Goal: Navigation & Orientation: Find specific page/section

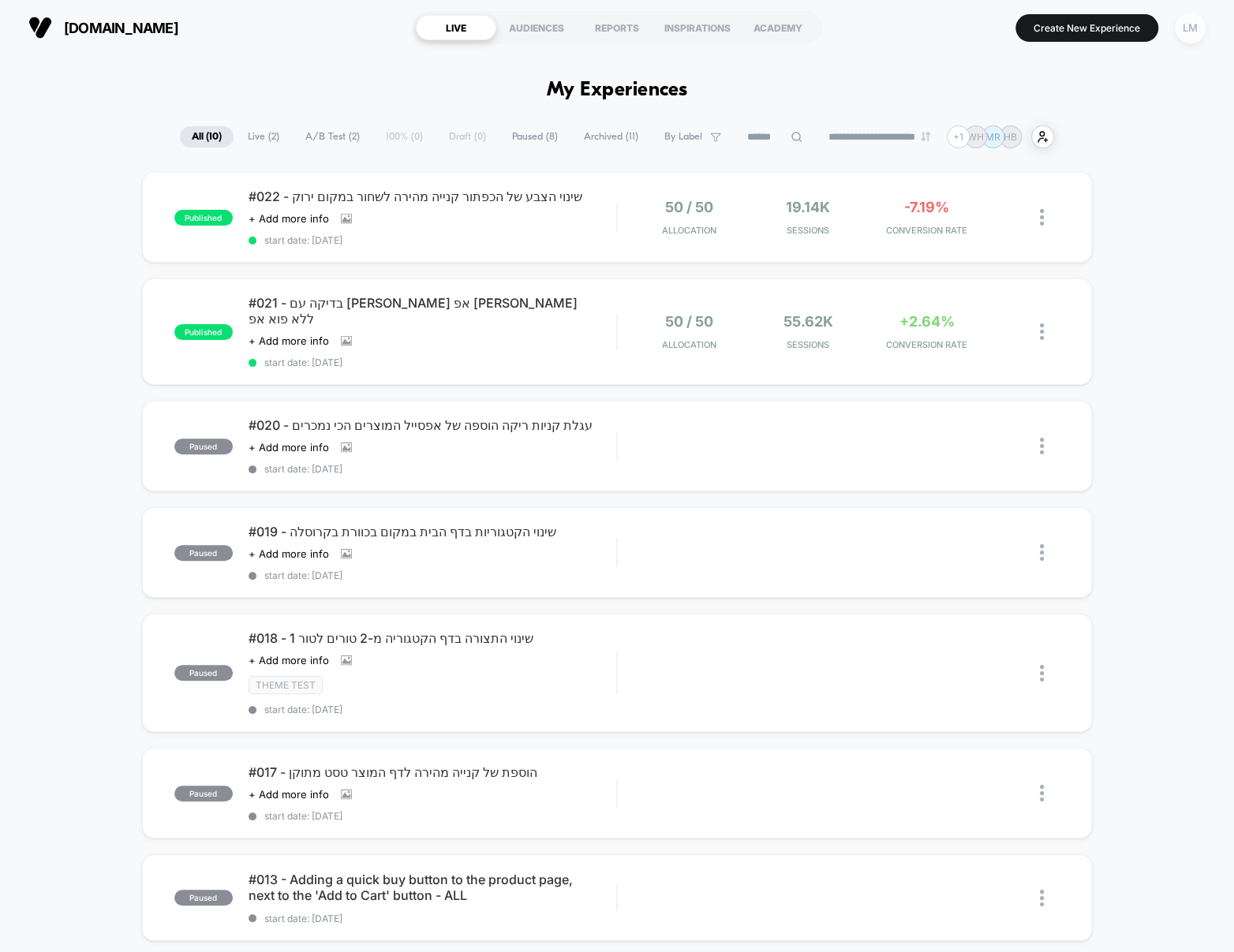
click at [1185, 37] on div "LM" at bounding box center [1190, 28] width 31 height 31
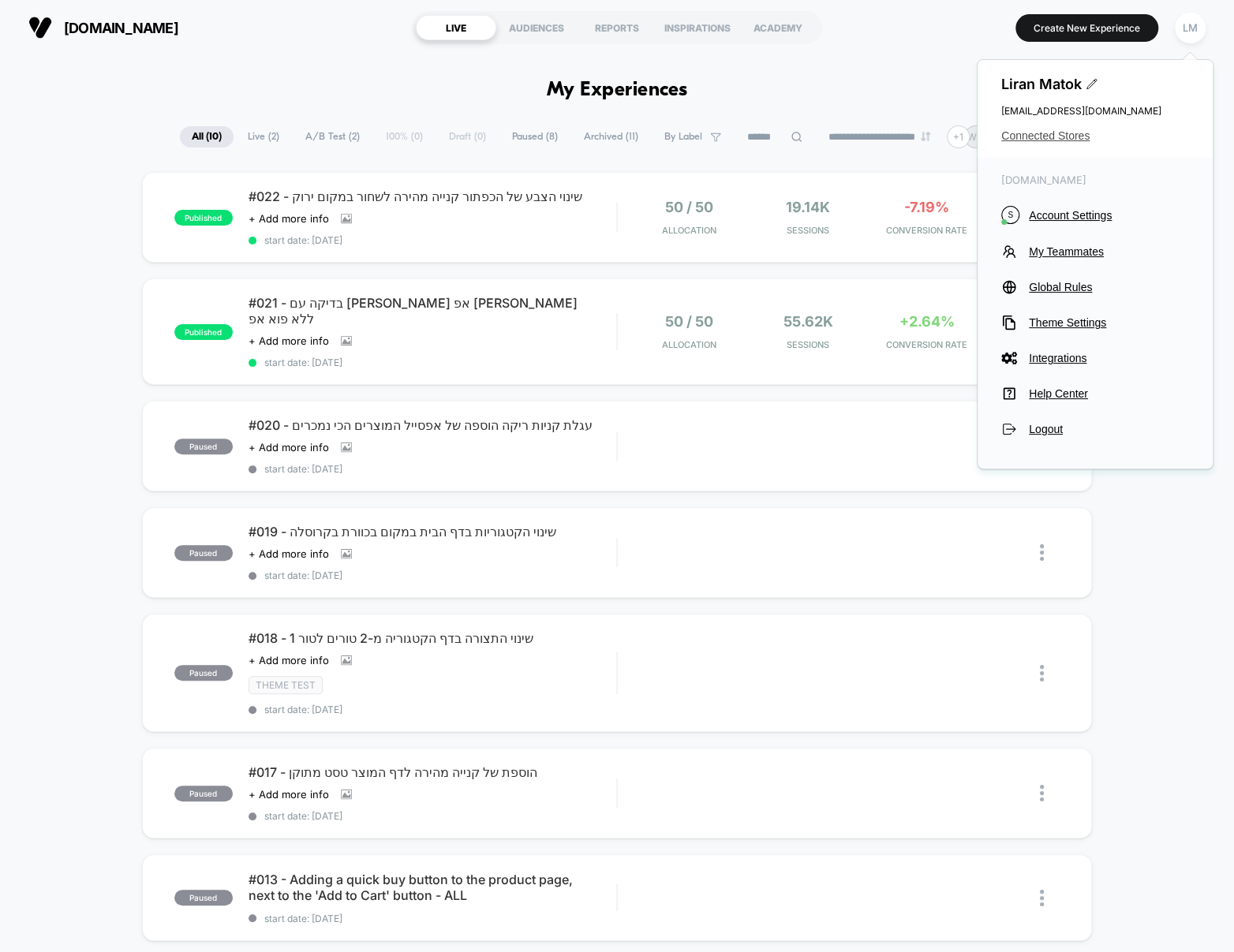
click at [1071, 134] on span "Connected Stores" at bounding box center [1095, 136] width 188 height 13
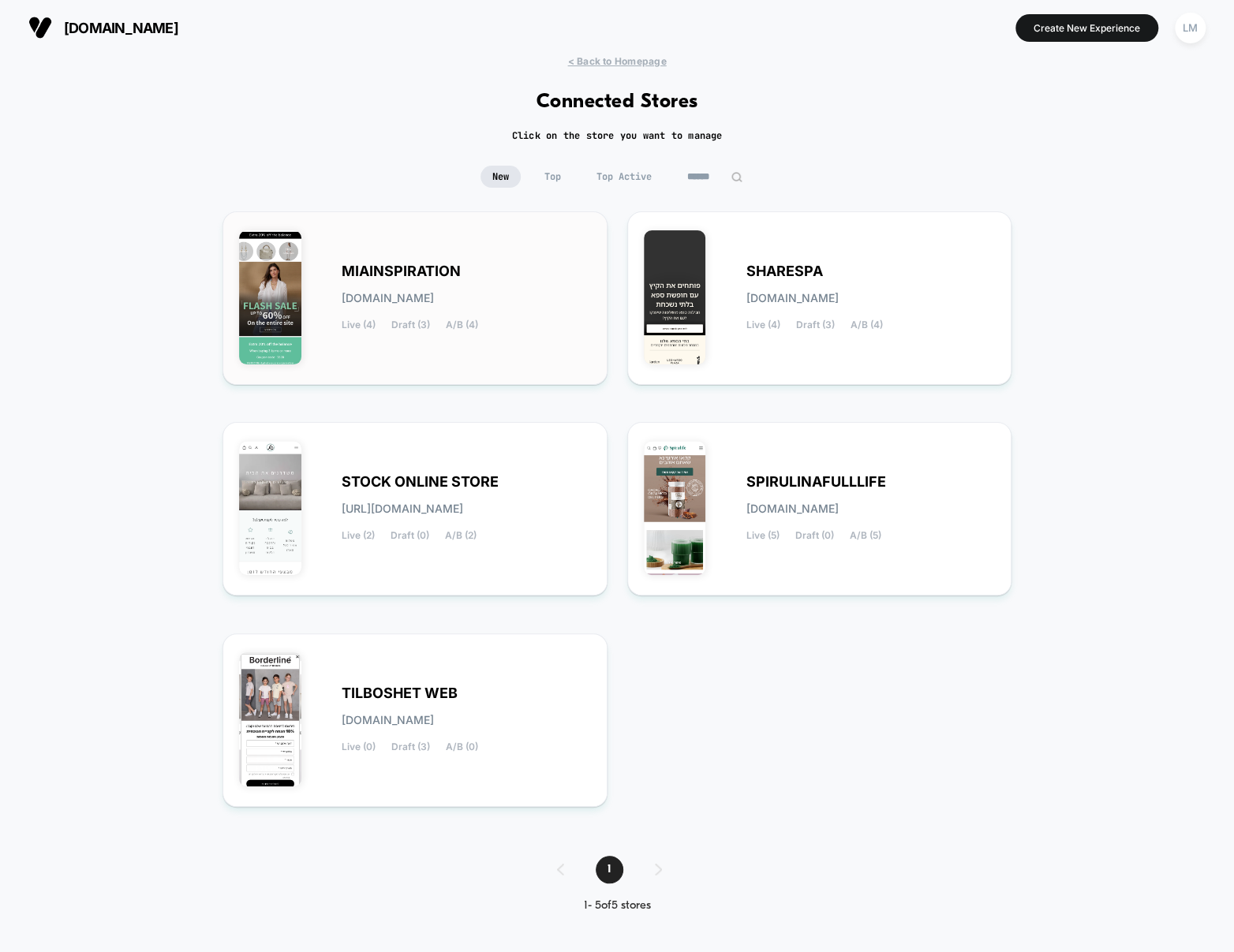
click at [465, 271] on div "MIAINSPIRATION [DOMAIN_NAME] Live (4) Draft (3) A/B (4)" at bounding box center [466, 298] width 249 height 64
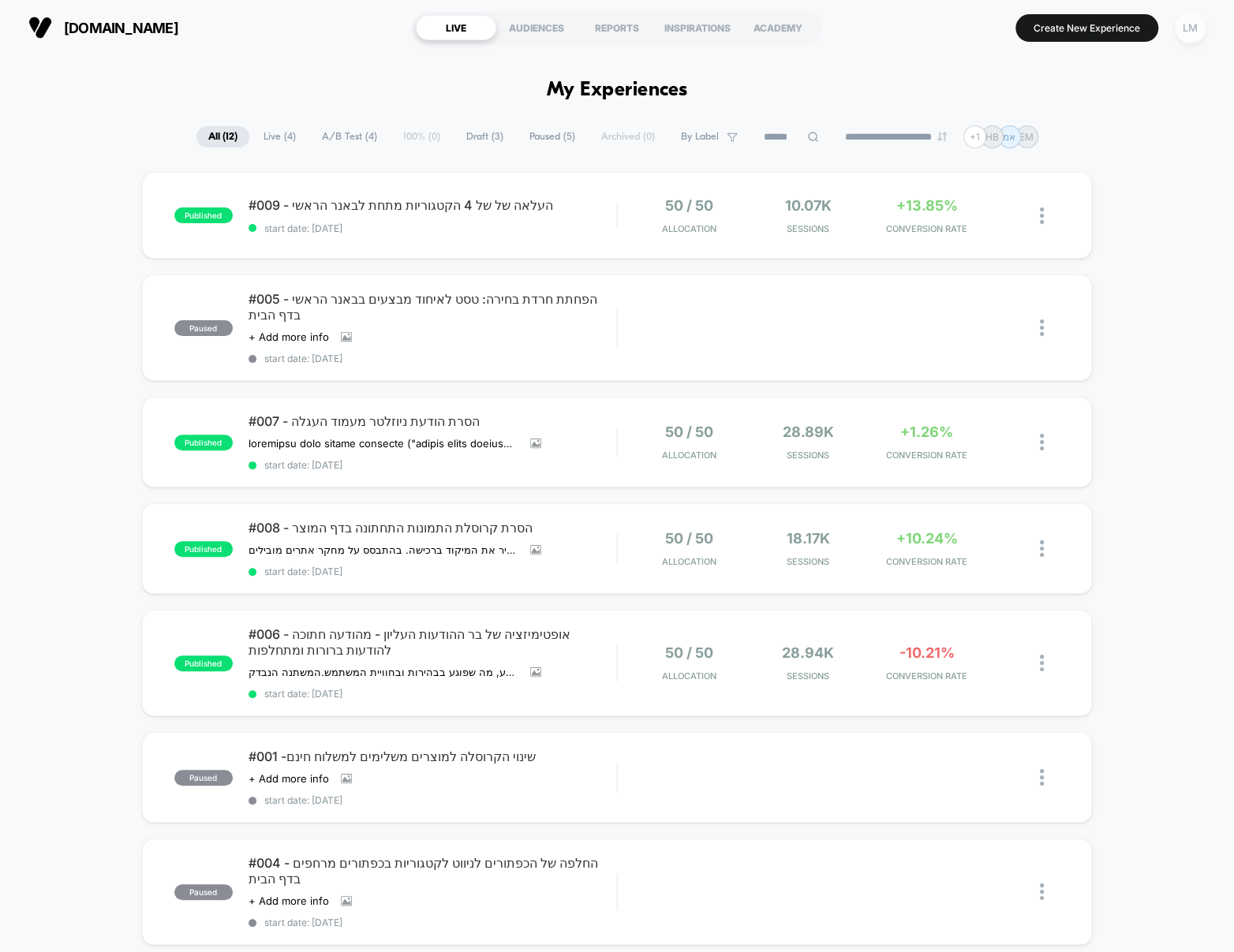
click at [1191, 23] on div "LM" at bounding box center [1190, 28] width 31 height 31
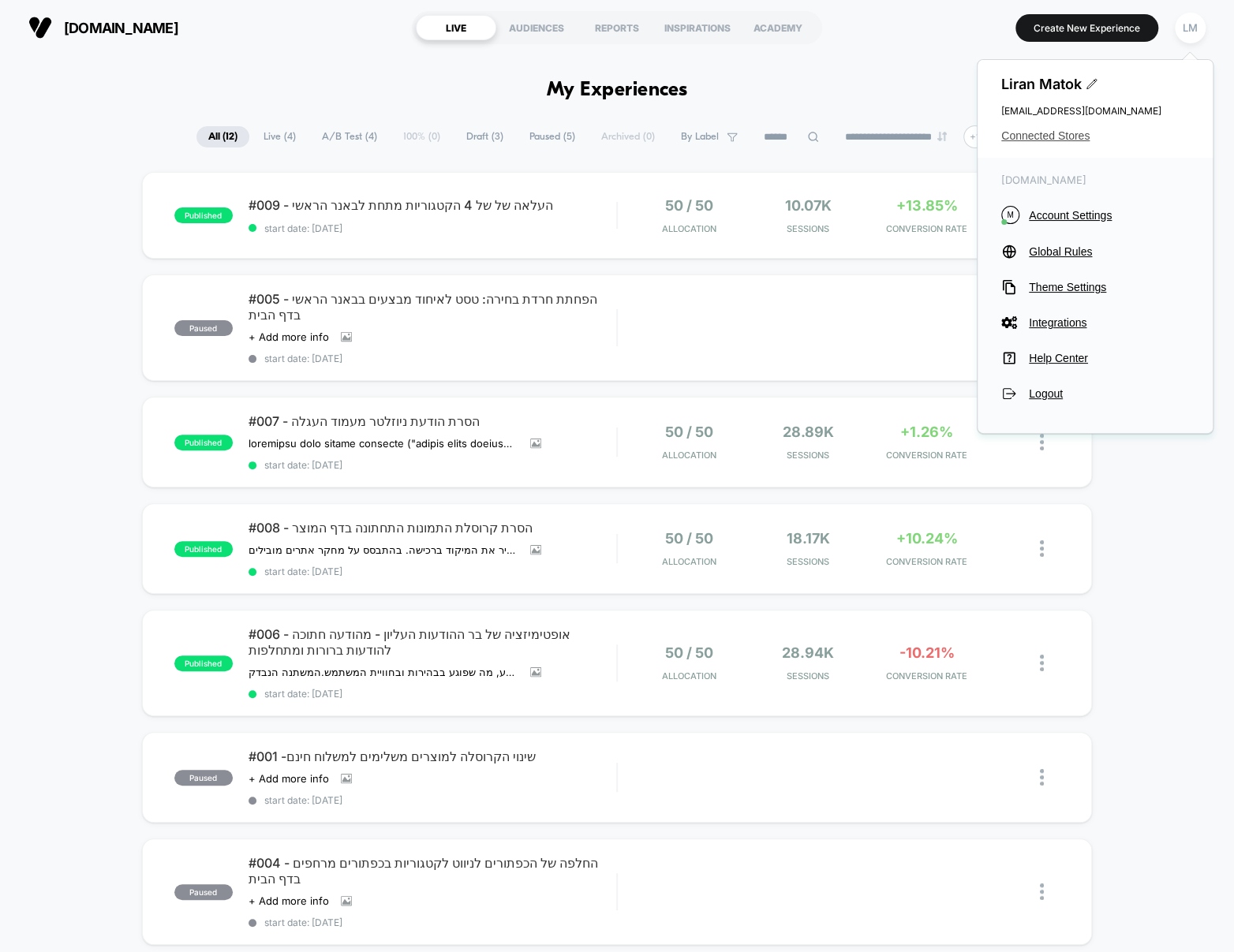
click at [1083, 135] on span "Connected Stores" at bounding box center [1095, 136] width 188 height 13
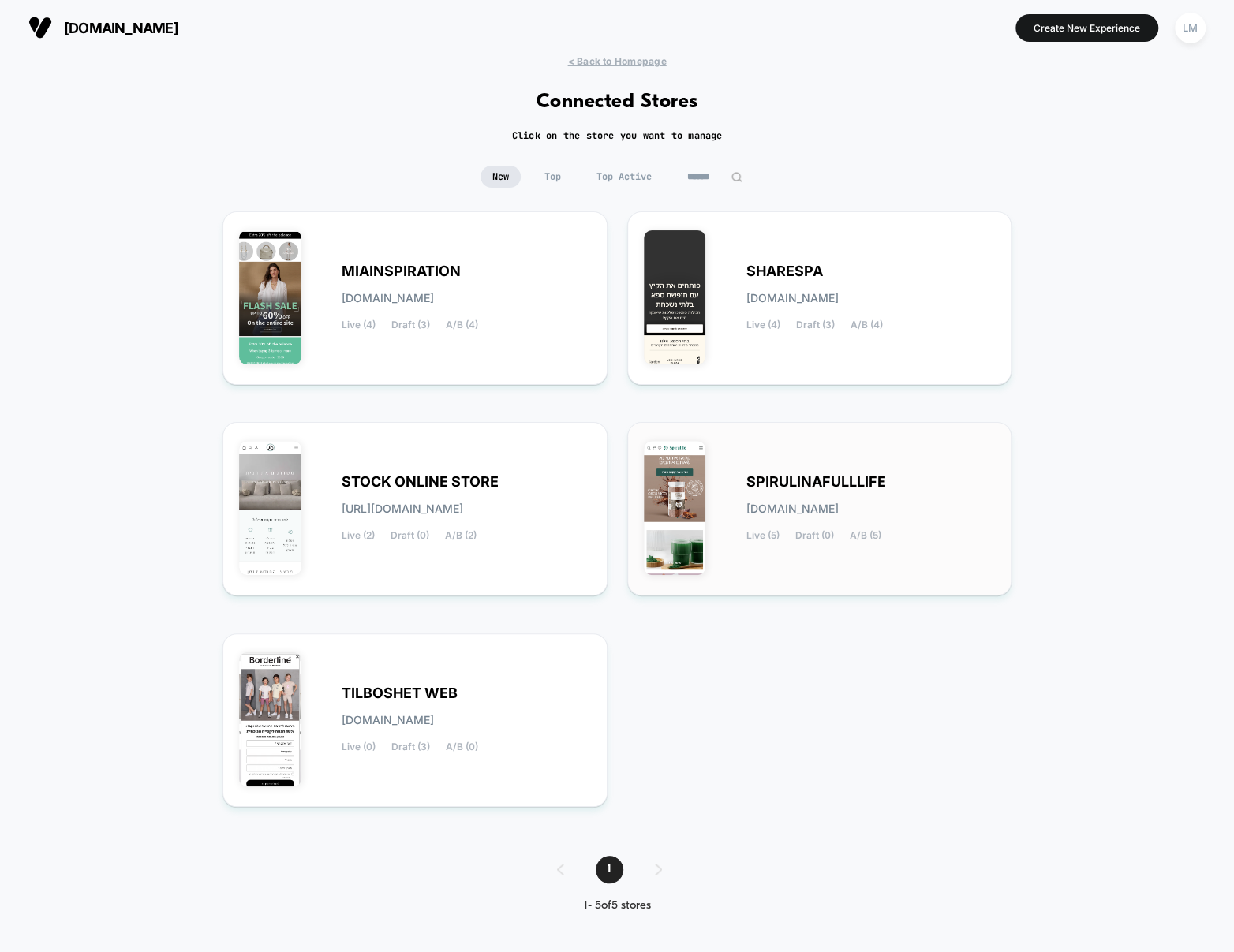
click at [788, 470] on div "SPIRULINAFULLLIFE [DOMAIN_NAME] Live (5) Draft (0) A/B (5)" at bounding box center [820, 509] width 352 height 140
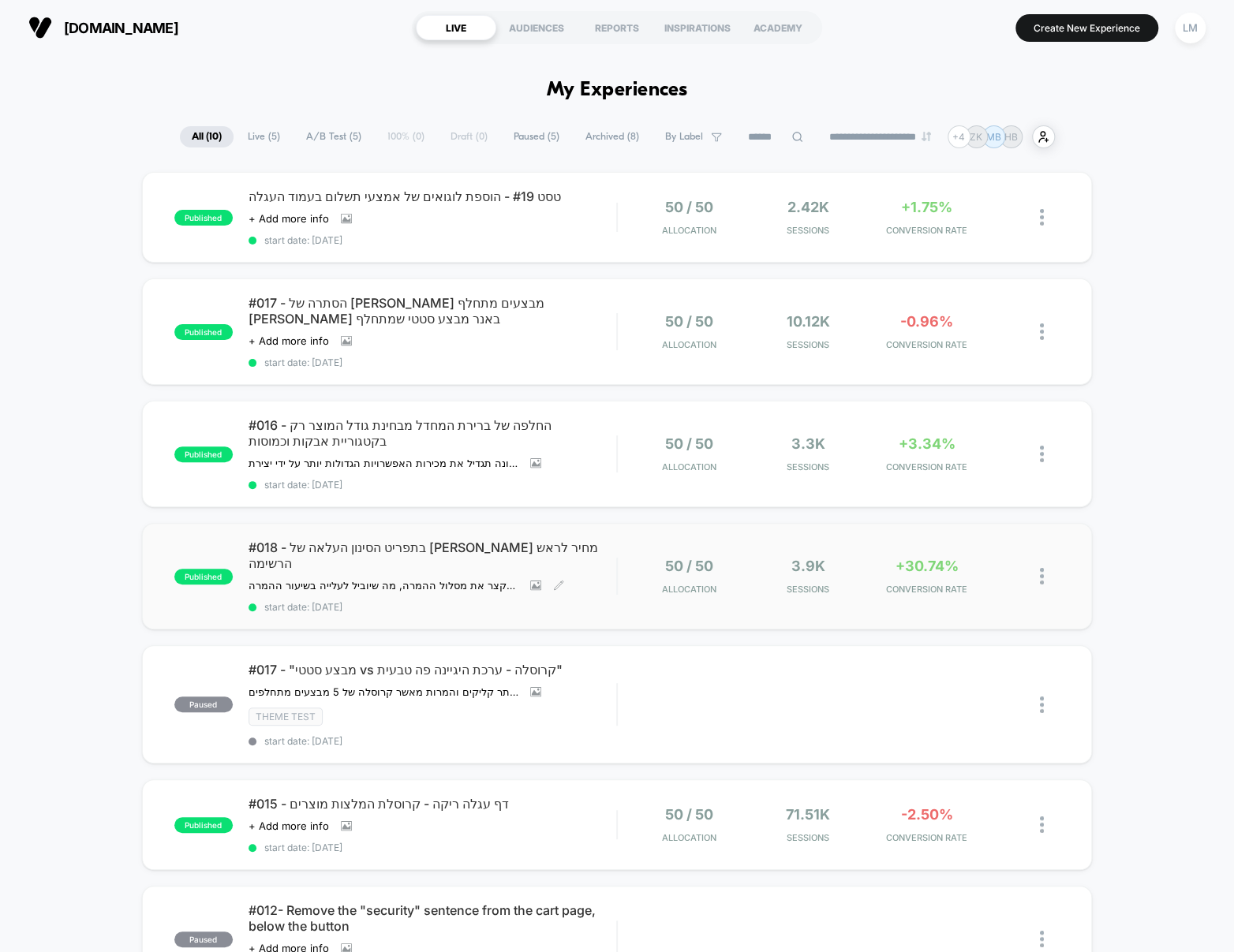
click at [456, 540] on span "#018 - בתפריט הסינון העלאה של [PERSON_NAME] מחיר לראש הרשימה" at bounding box center [432, 556] width 368 height 32
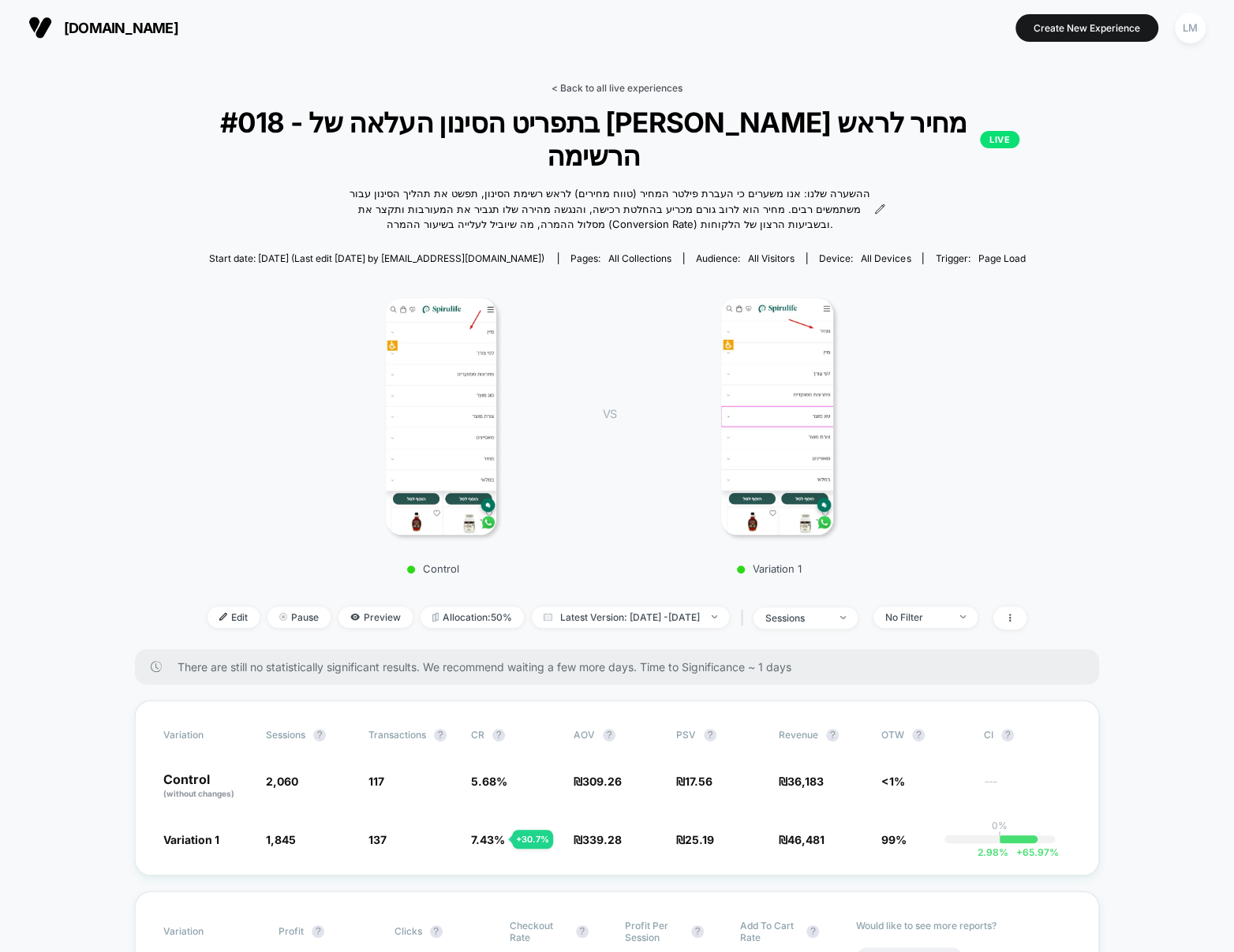
click at [657, 84] on link "< Back to all live experiences" at bounding box center [617, 88] width 131 height 12
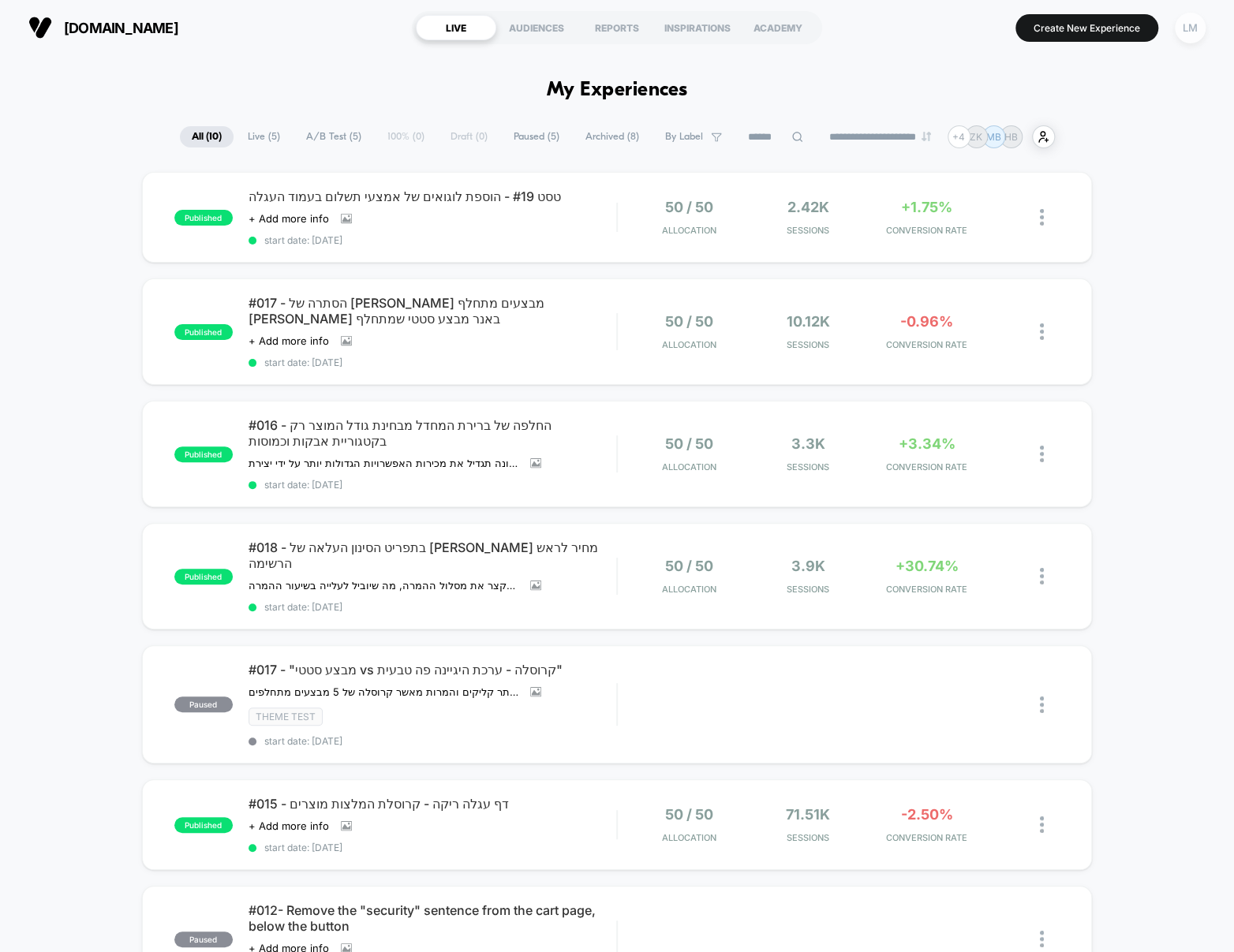
click at [1188, 23] on div "LM" at bounding box center [1190, 28] width 31 height 31
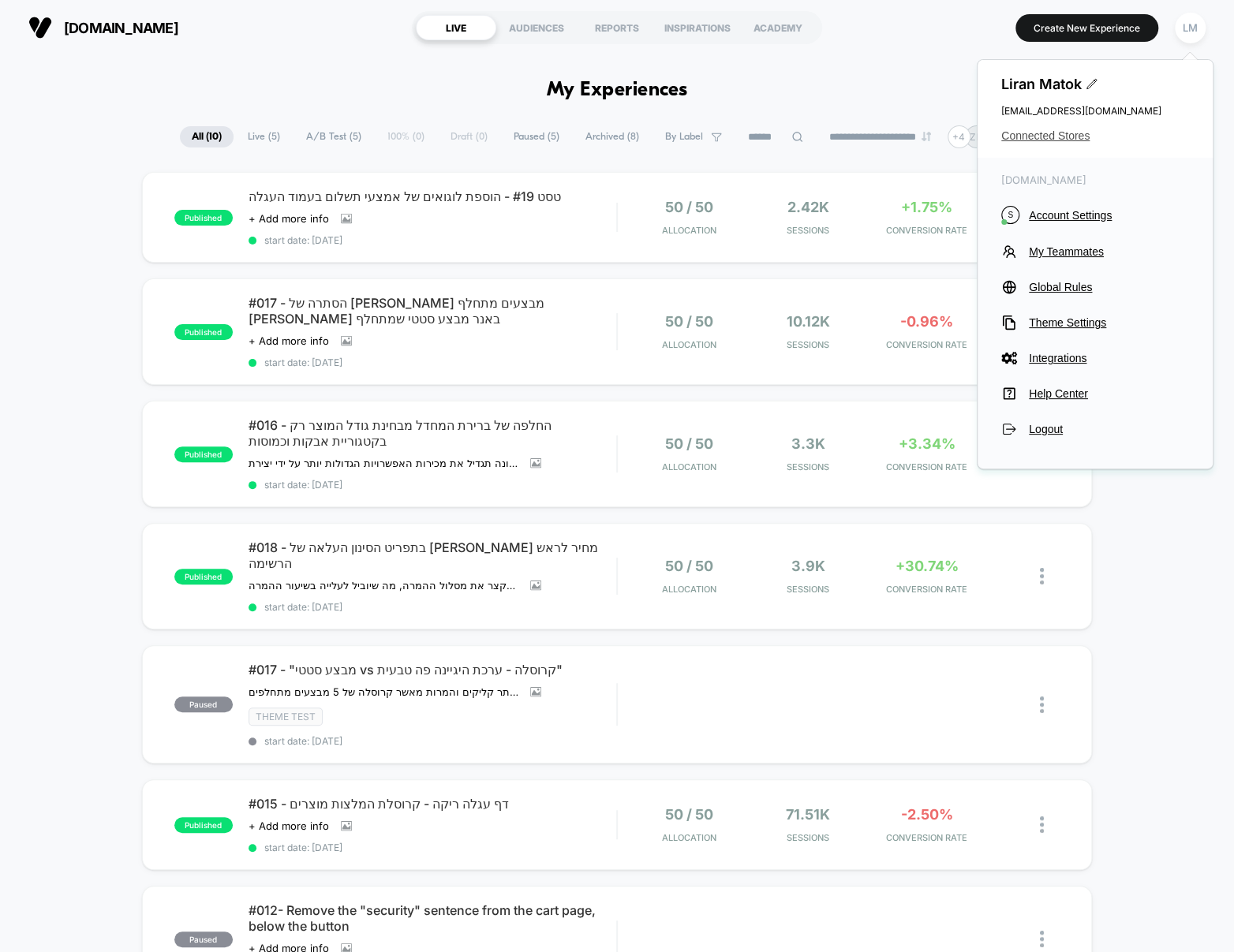
click at [1040, 141] on span "Connected Stores" at bounding box center [1095, 136] width 188 height 13
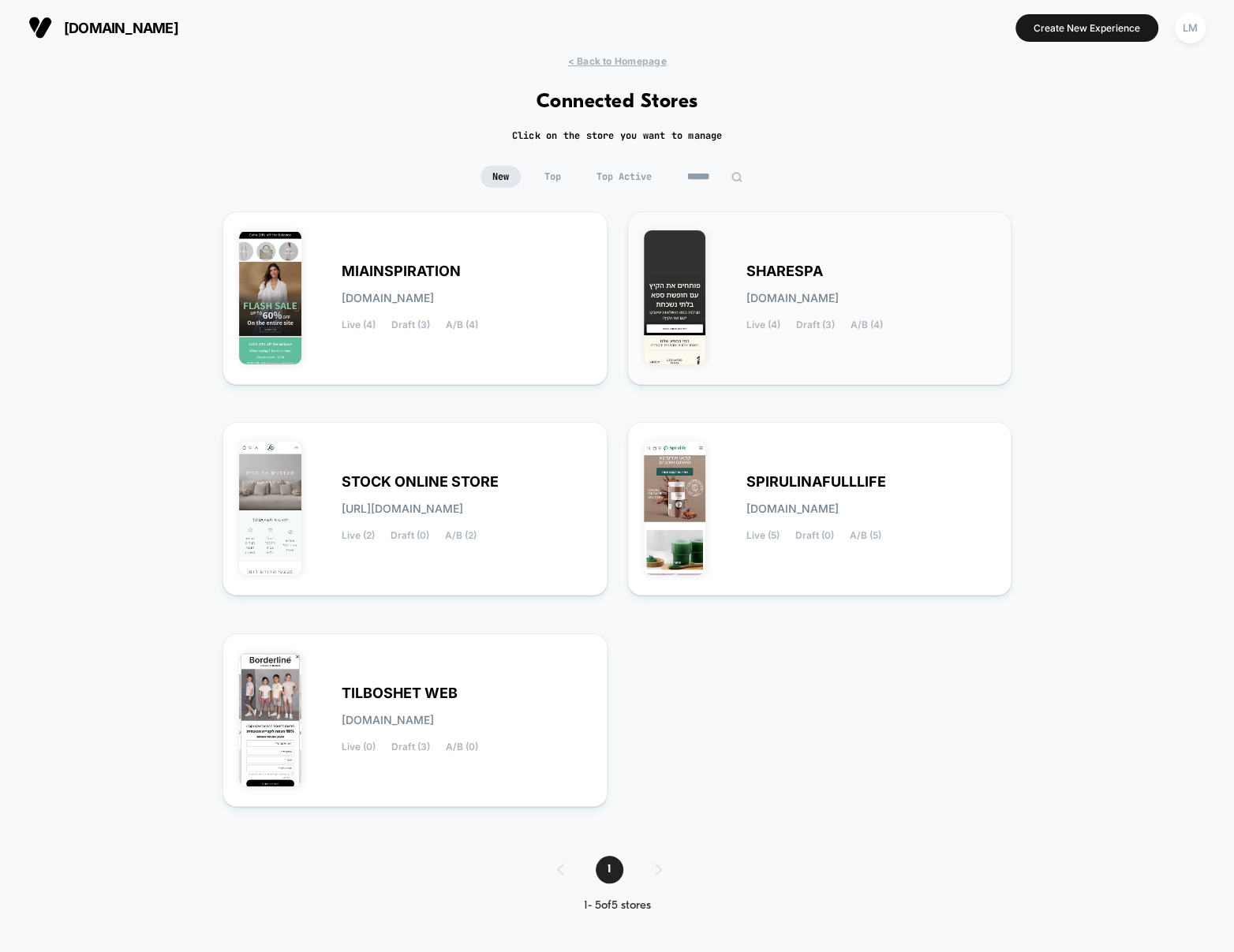
click at [819, 277] on span "SHARESPA" at bounding box center [784, 271] width 76 height 11
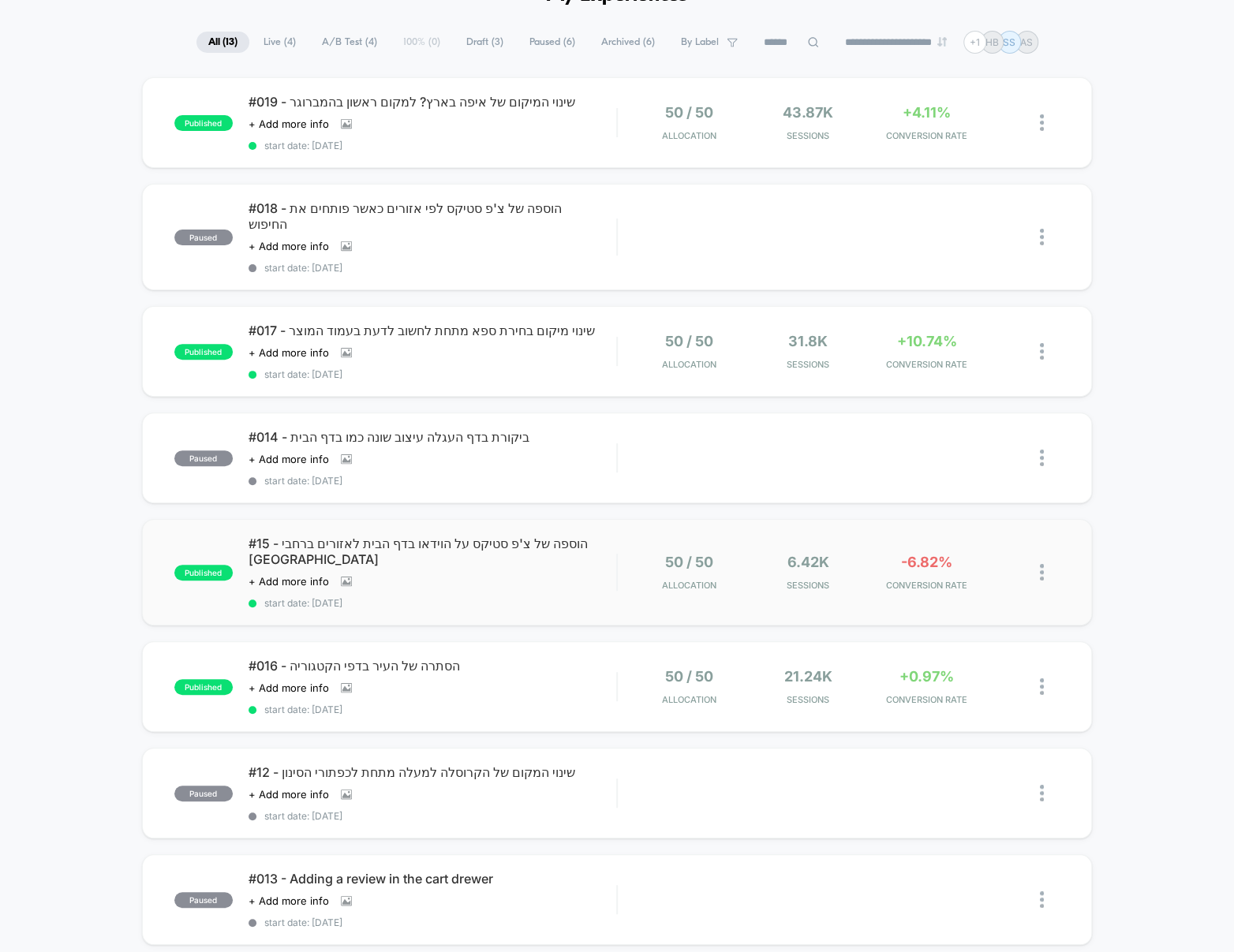
scroll to position [87, 0]
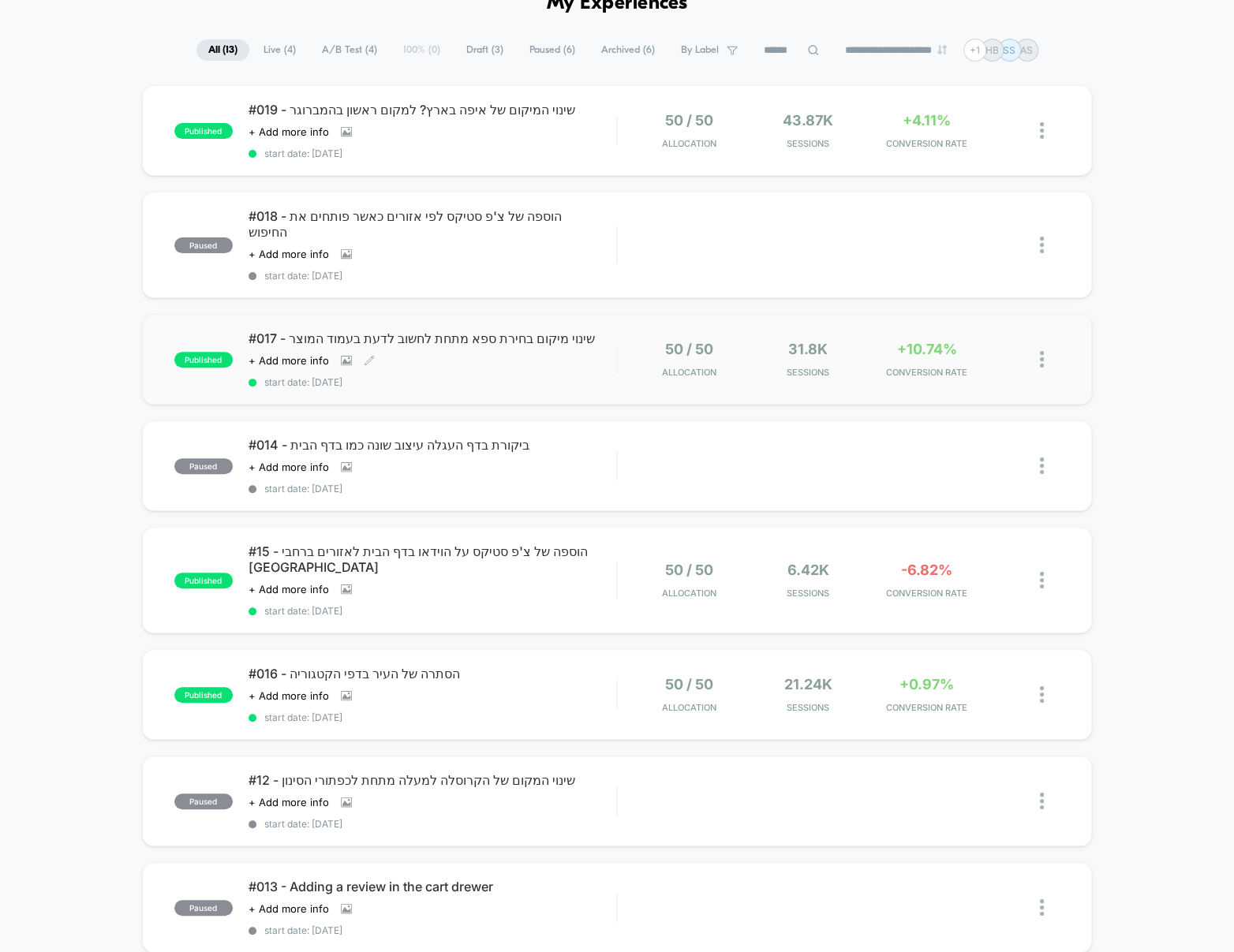
click at [353, 330] on span "#017 - שינוי מיקום בחירת ספא מתחת לחשוב לדעת בעמוד המוצר" at bounding box center [432, 338] width 368 height 16
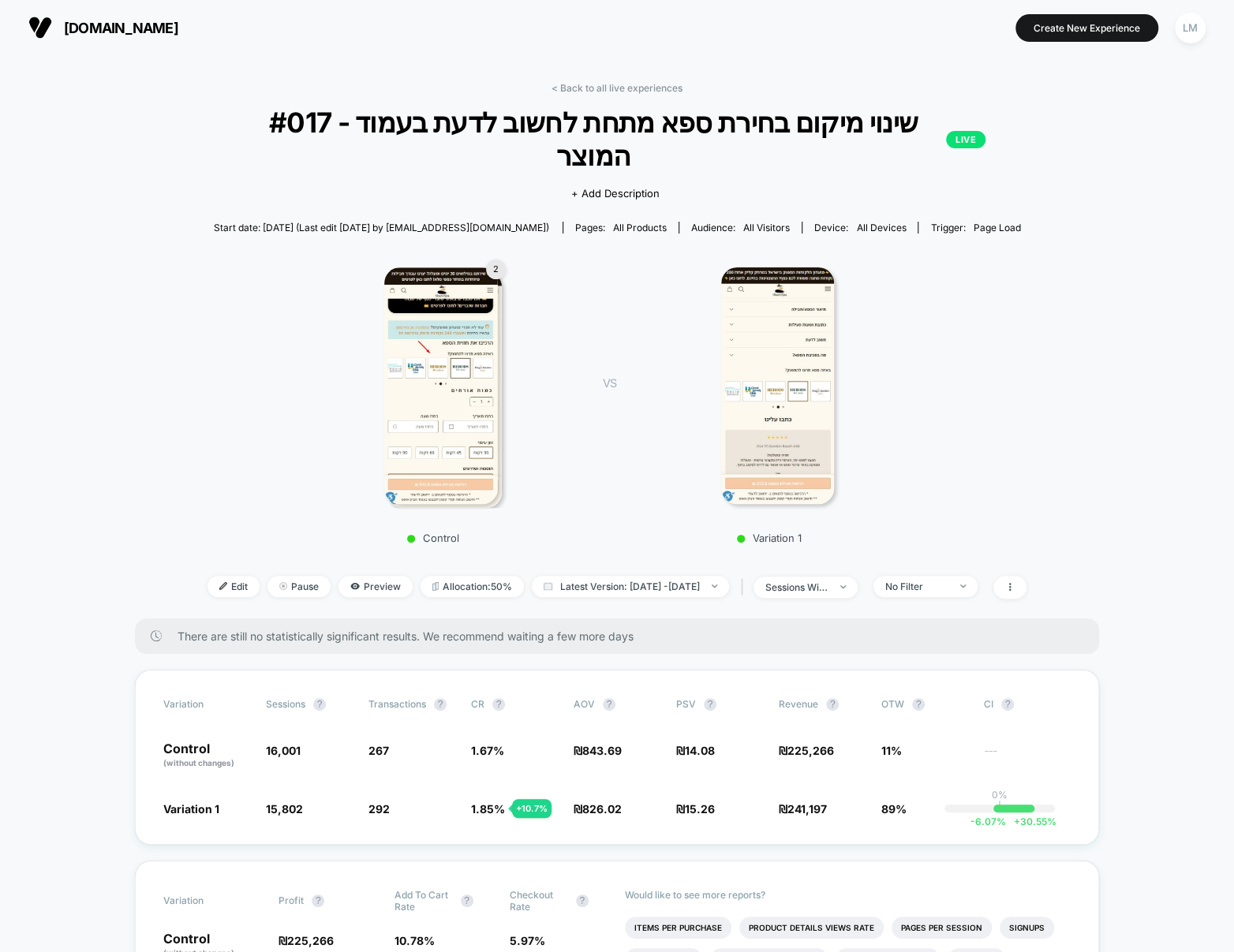
scroll to position [2, 0]
